Goal: Register for event/course

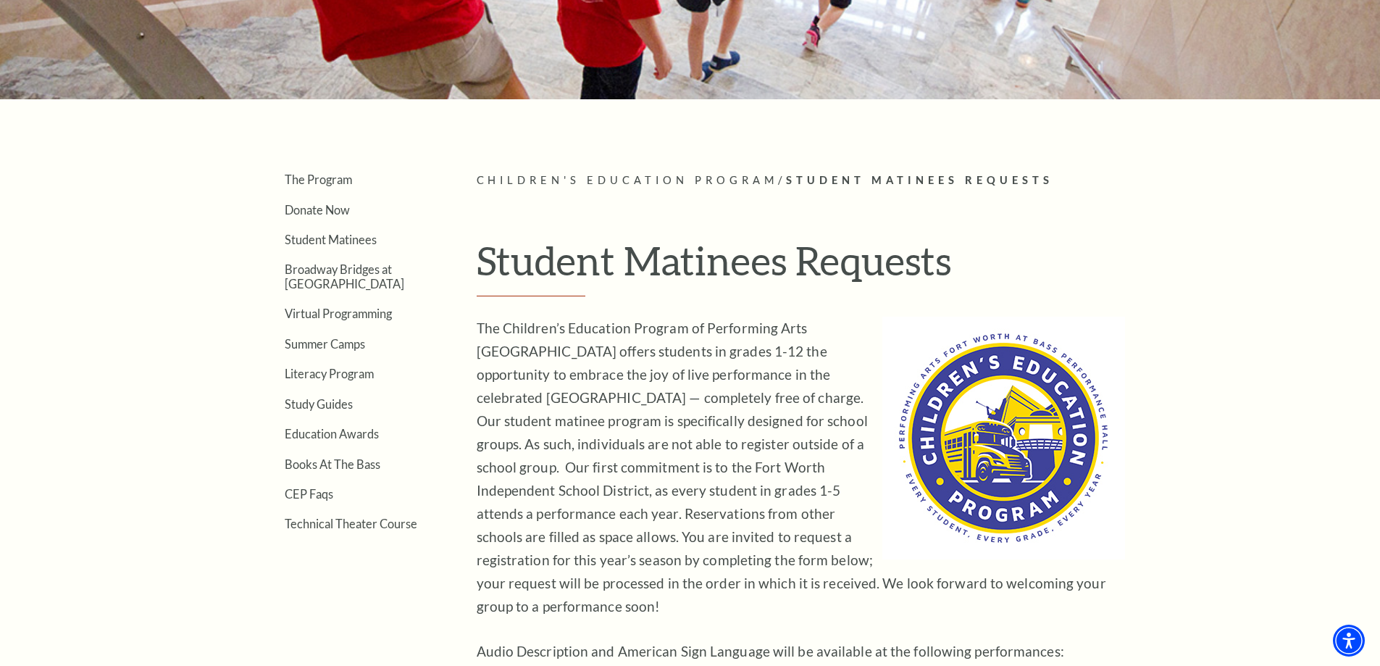
scroll to position [290, 0]
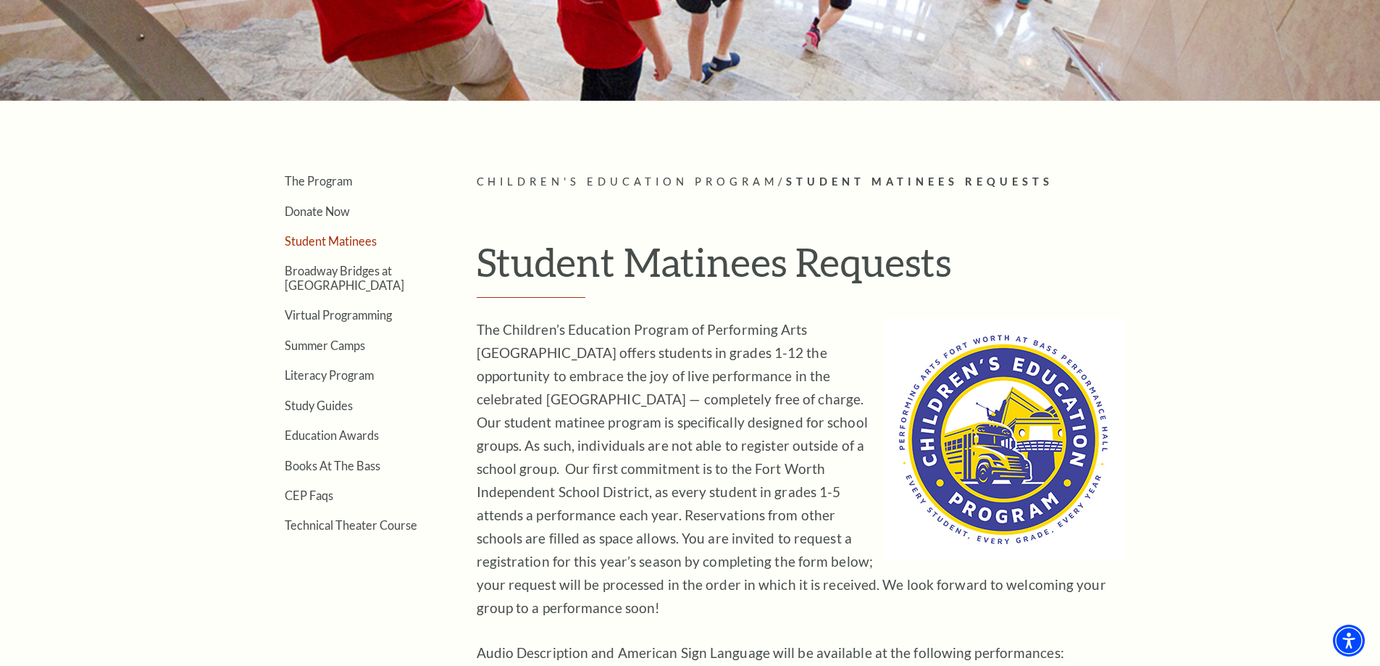
click at [364, 246] on link "Student Matinees" at bounding box center [331, 241] width 92 height 14
